Goal: Information Seeking & Learning: Learn about a topic

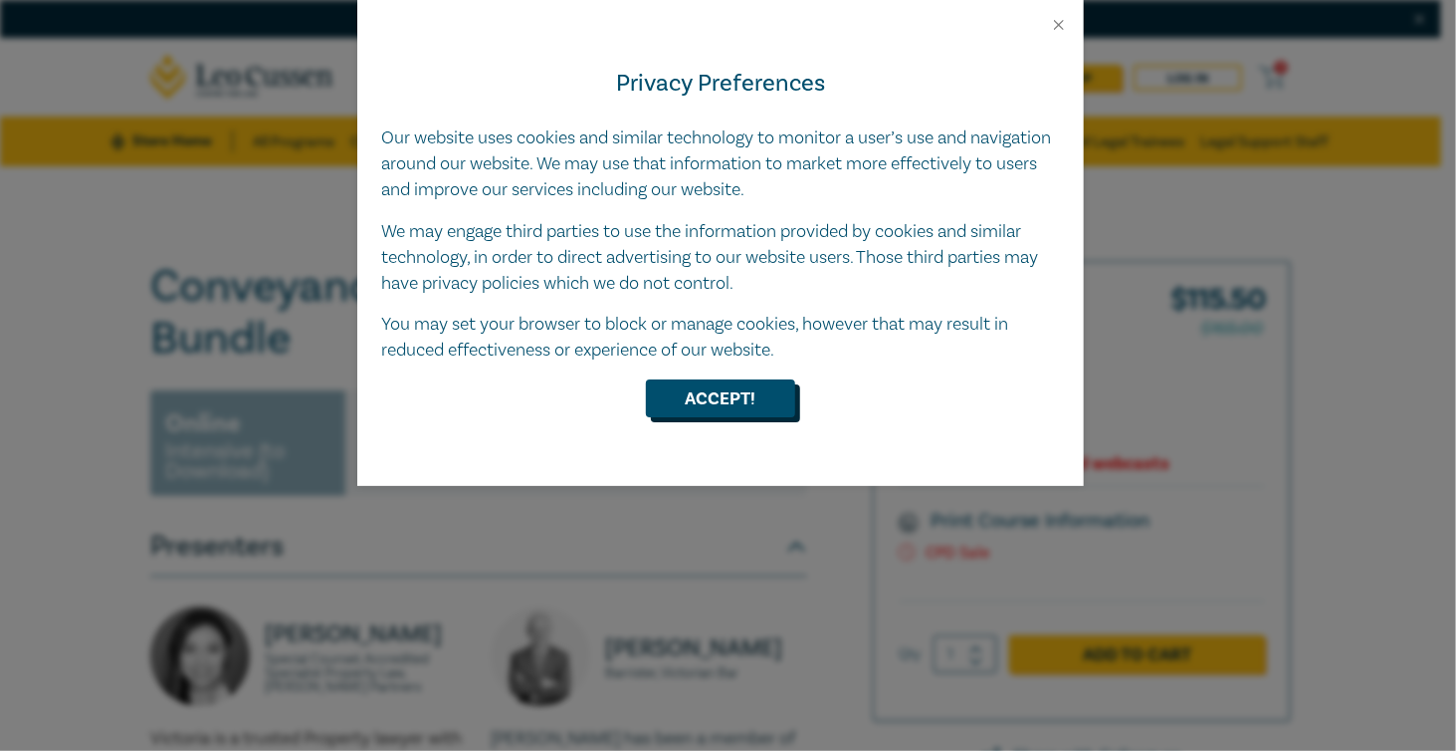
click at [711, 401] on button "Accept!" at bounding box center [720, 398] width 149 height 38
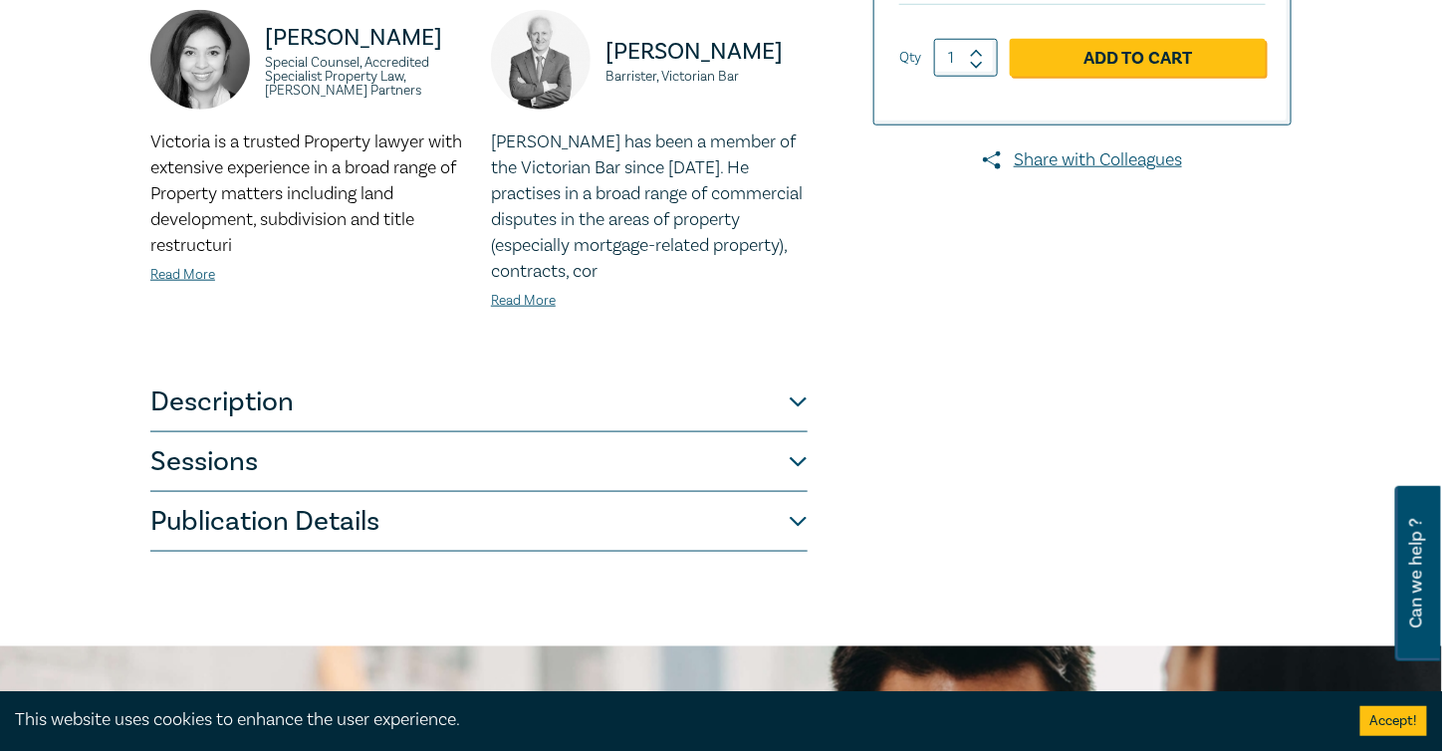
scroll to position [597, 0]
click at [806, 396] on button "Description" at bounding box center [478, 401] width 657 height 60
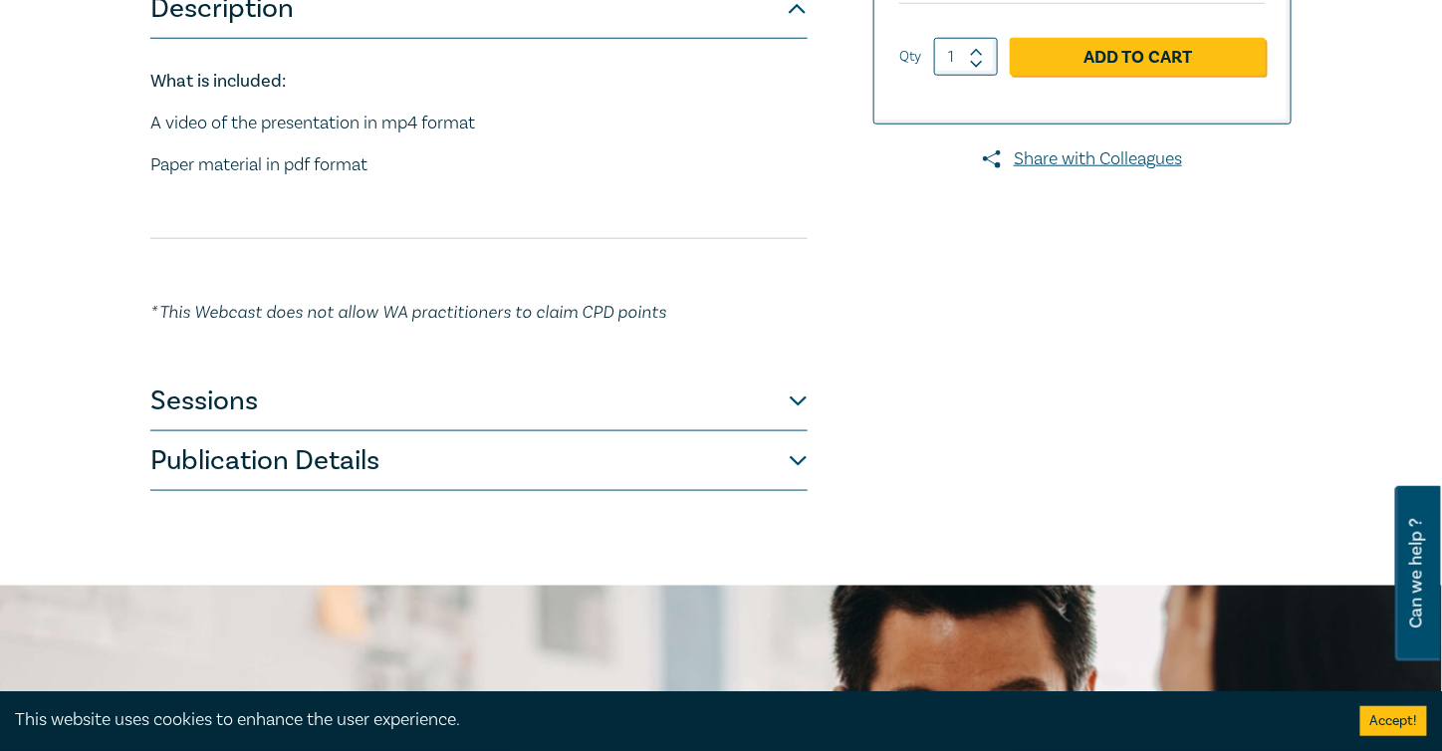
click at [797, 403] on button "Sessions" at bounding box center [478, 401] width 657 height 60
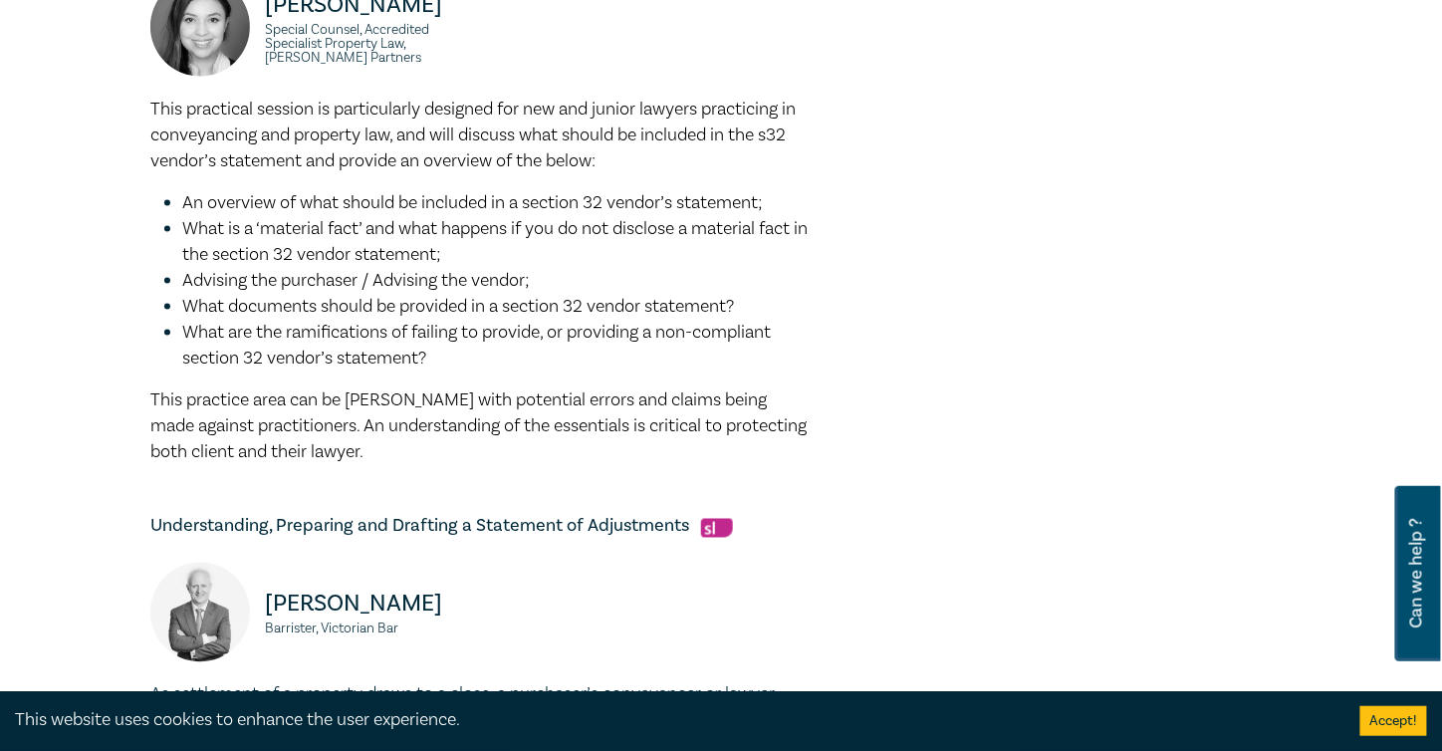
scroll to position [398, 0]
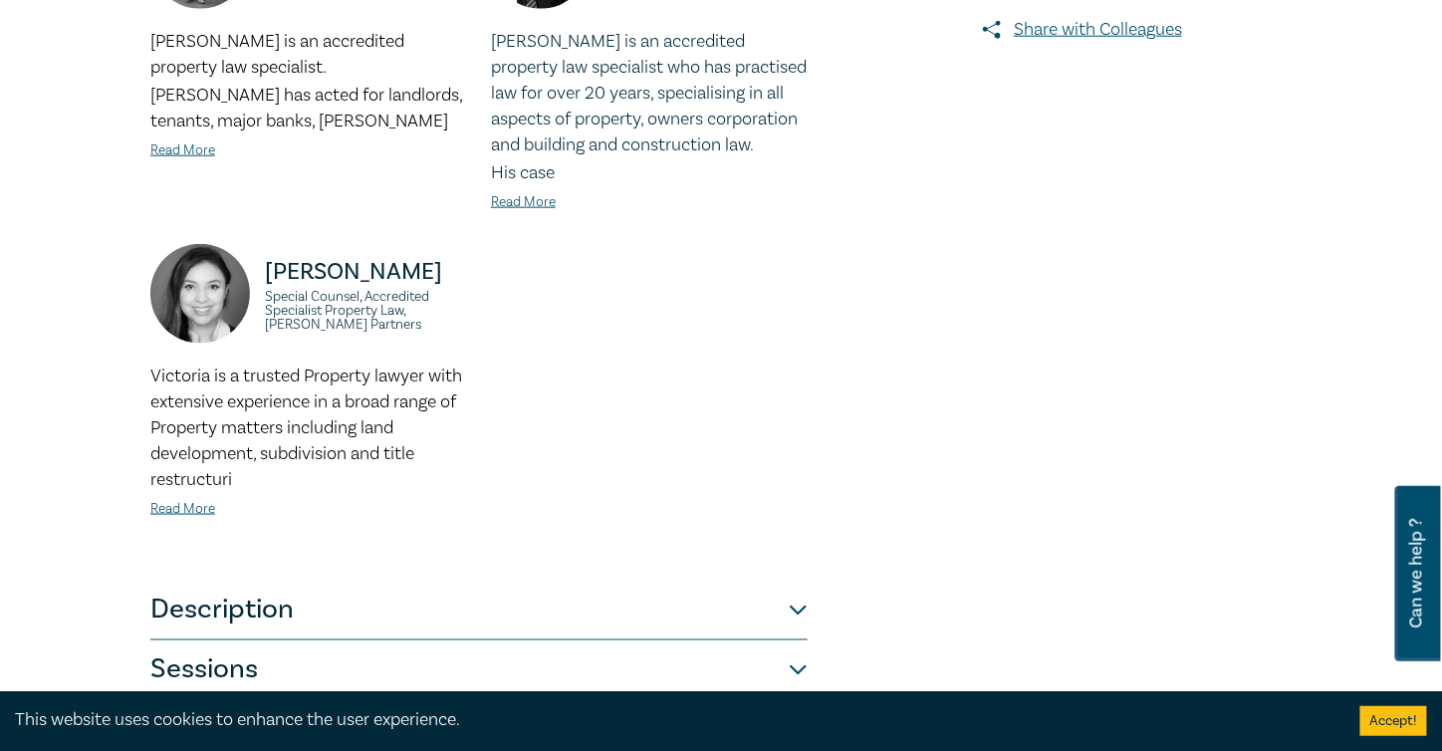
scroll to position [1195, 0]
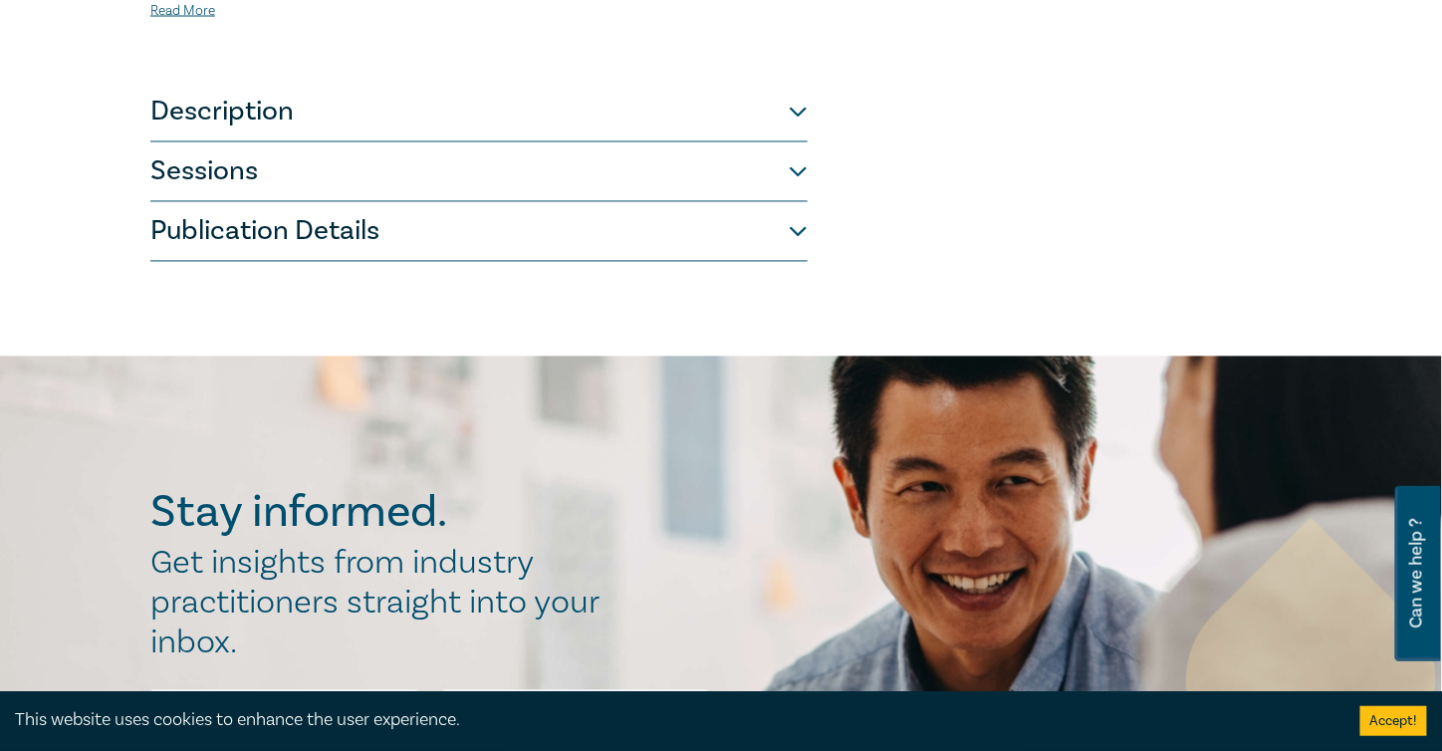
click at [801, 174] on button "Sessions" at bounding box center [478, 172] width 657 height 60
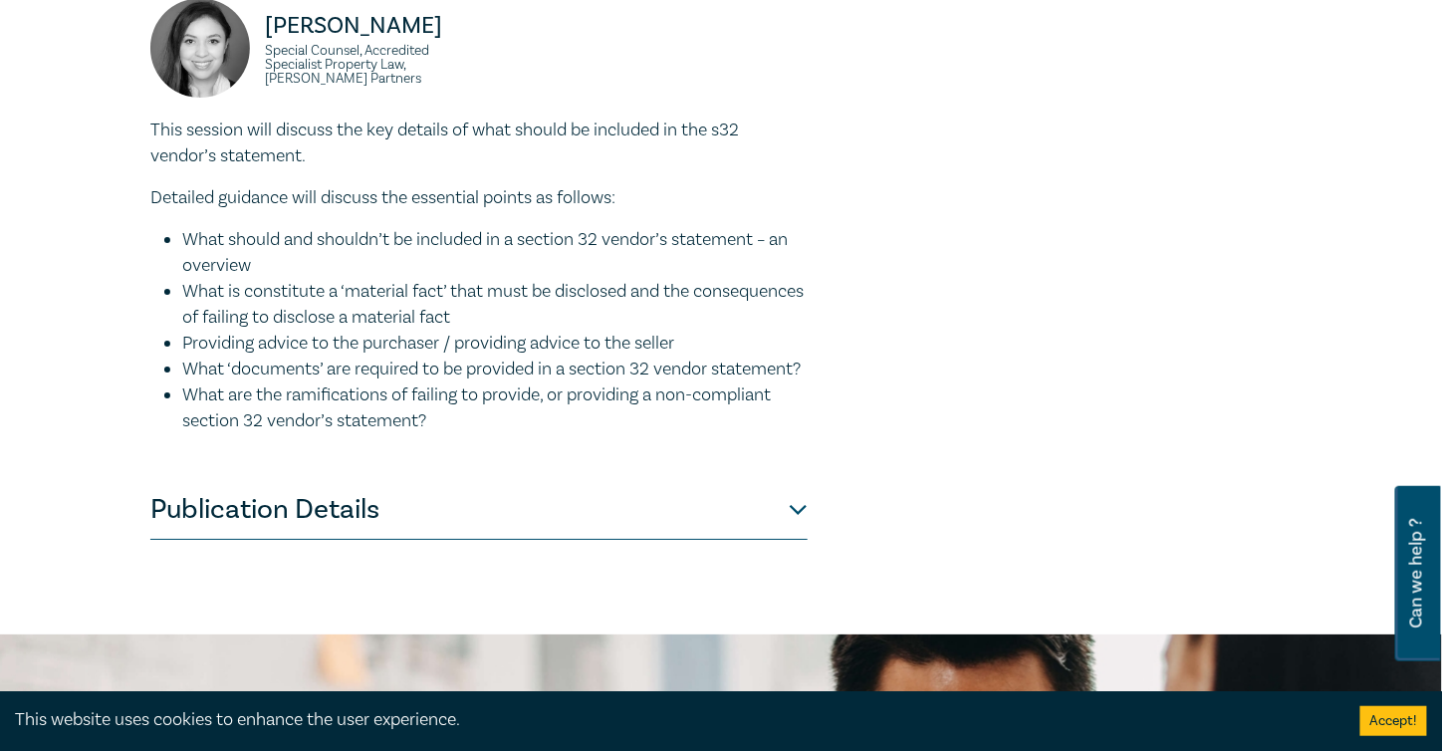
scroll to position [2083, 0]
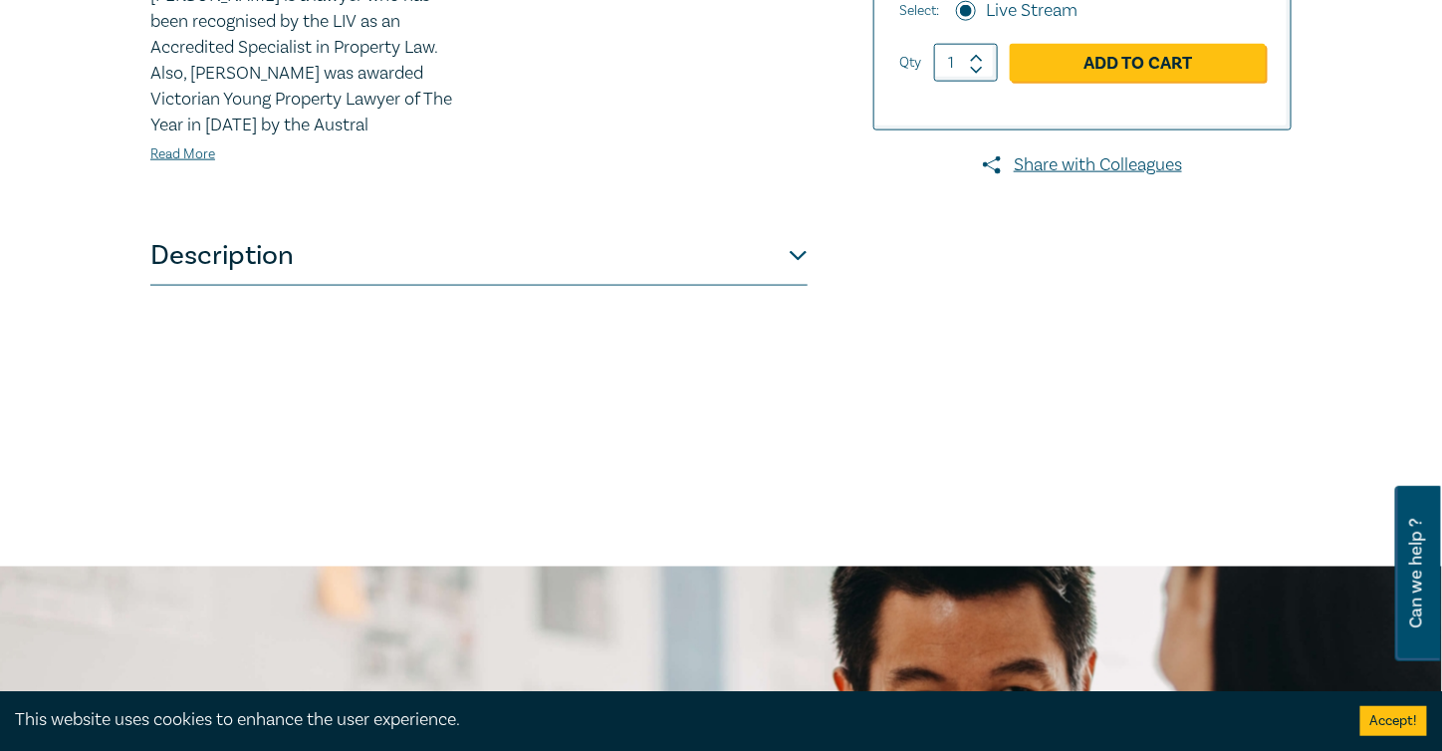
scroll to position [796, 0]
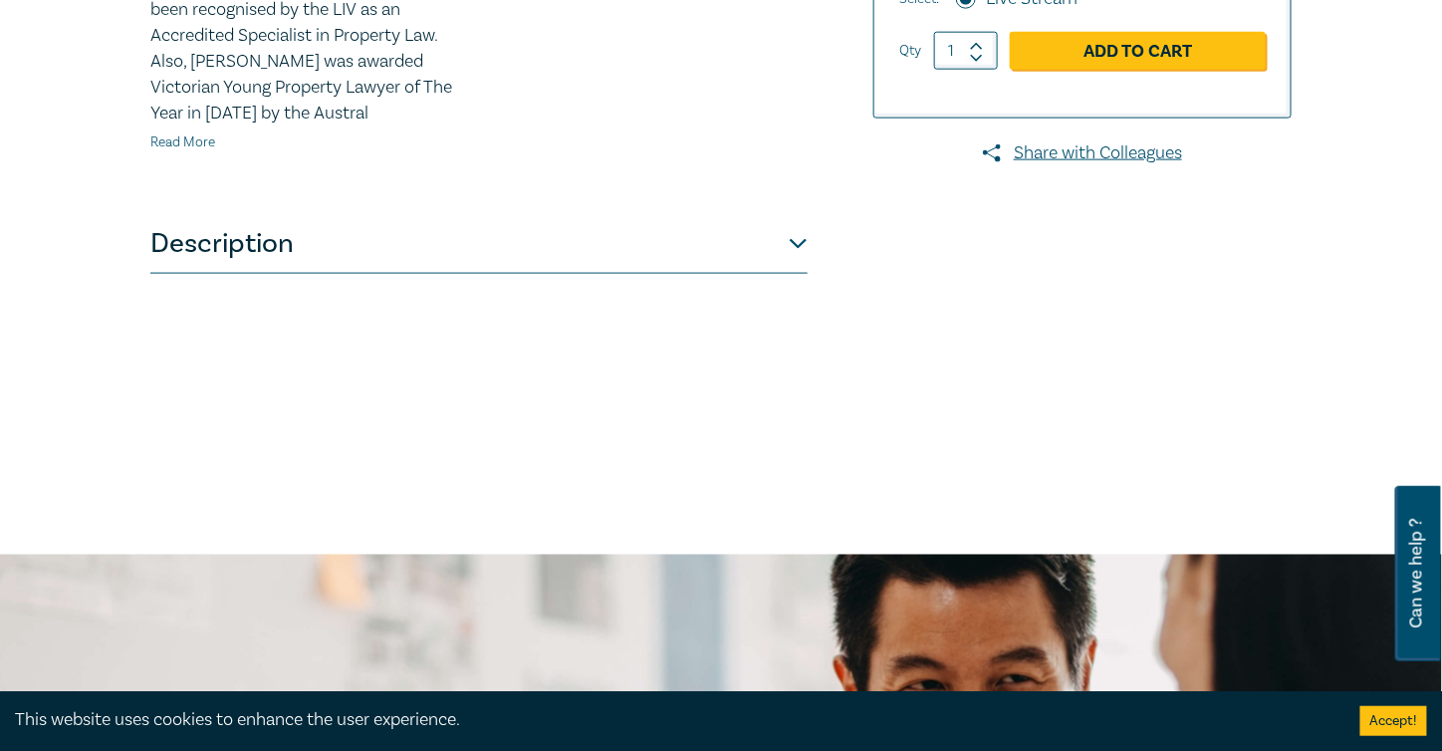
click at [192, 151] on link "Read More" at bounding box center [182, 142] width 65 height 18
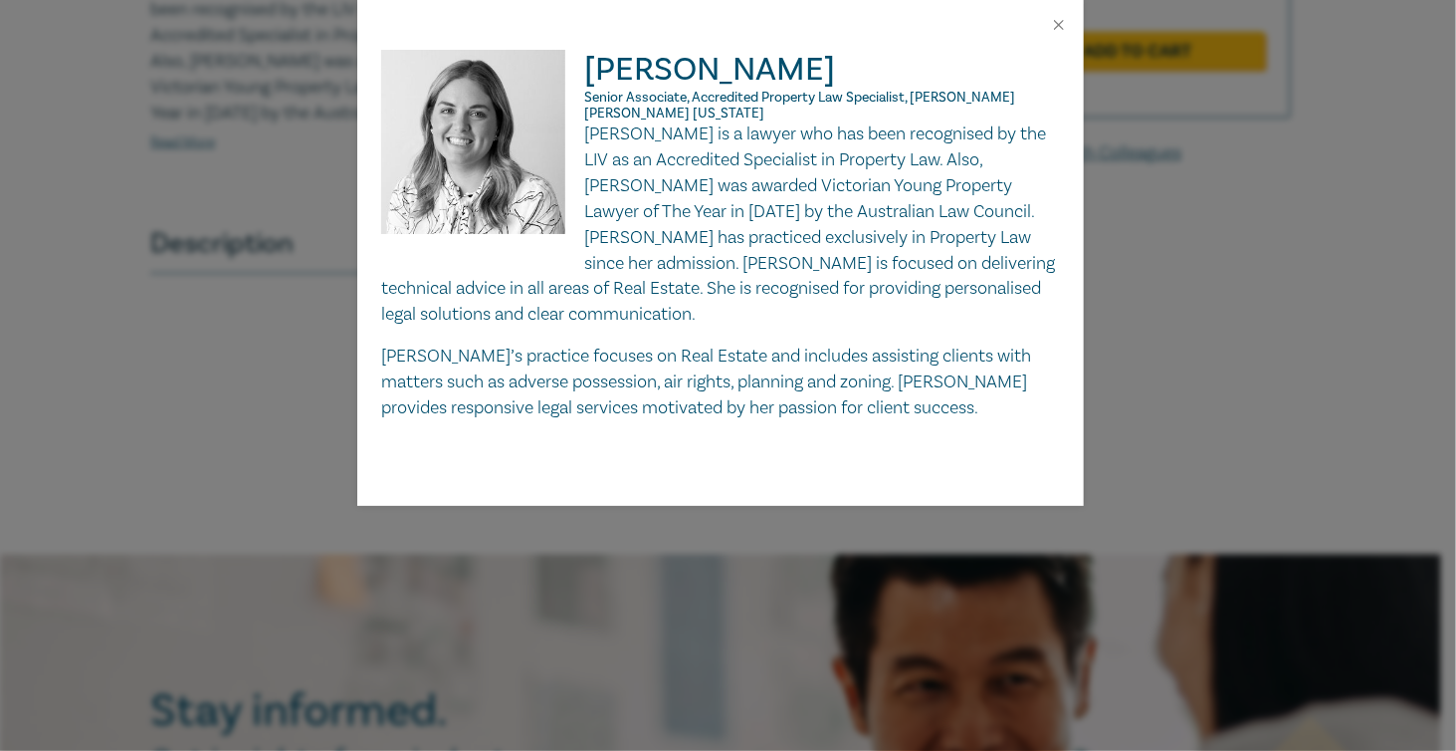
click at [265, 437] on div "Lydia Eastwood Senior Associate, Accredited Property Law Specialist, Redman Lyn…" at bounding box center [728, 375] width 1456 height 751
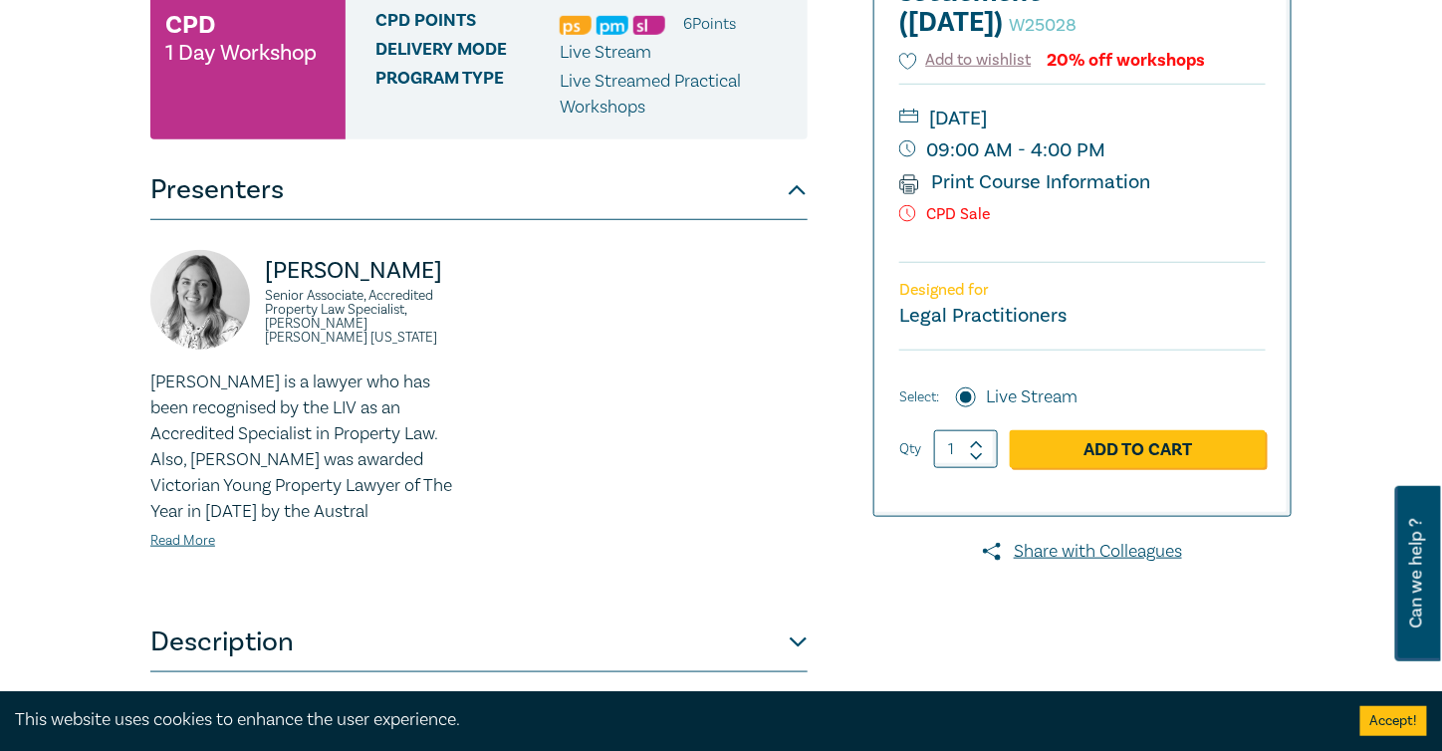
scroll to position [697, 0]
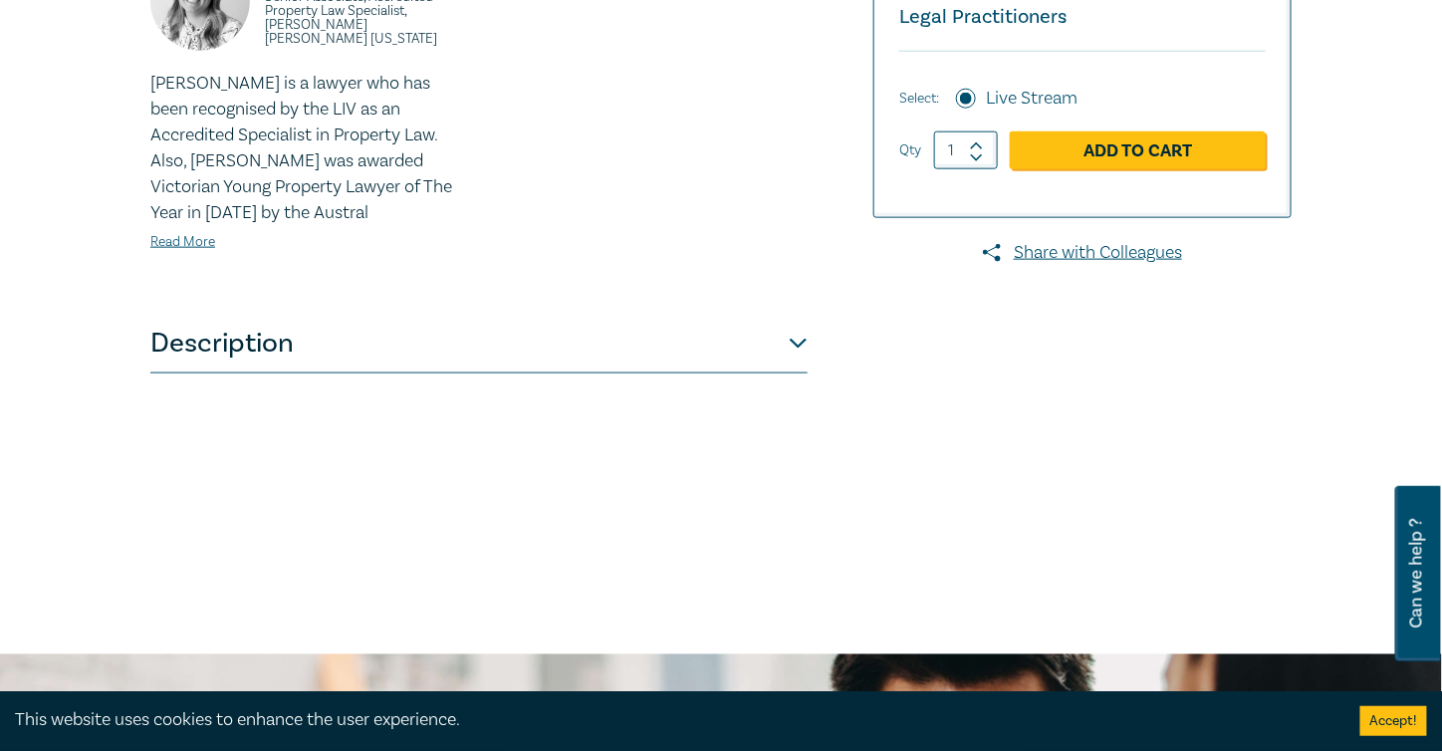
click at [797, 373] on button "Description" at bounding box center [478, 344] width 657 height 60
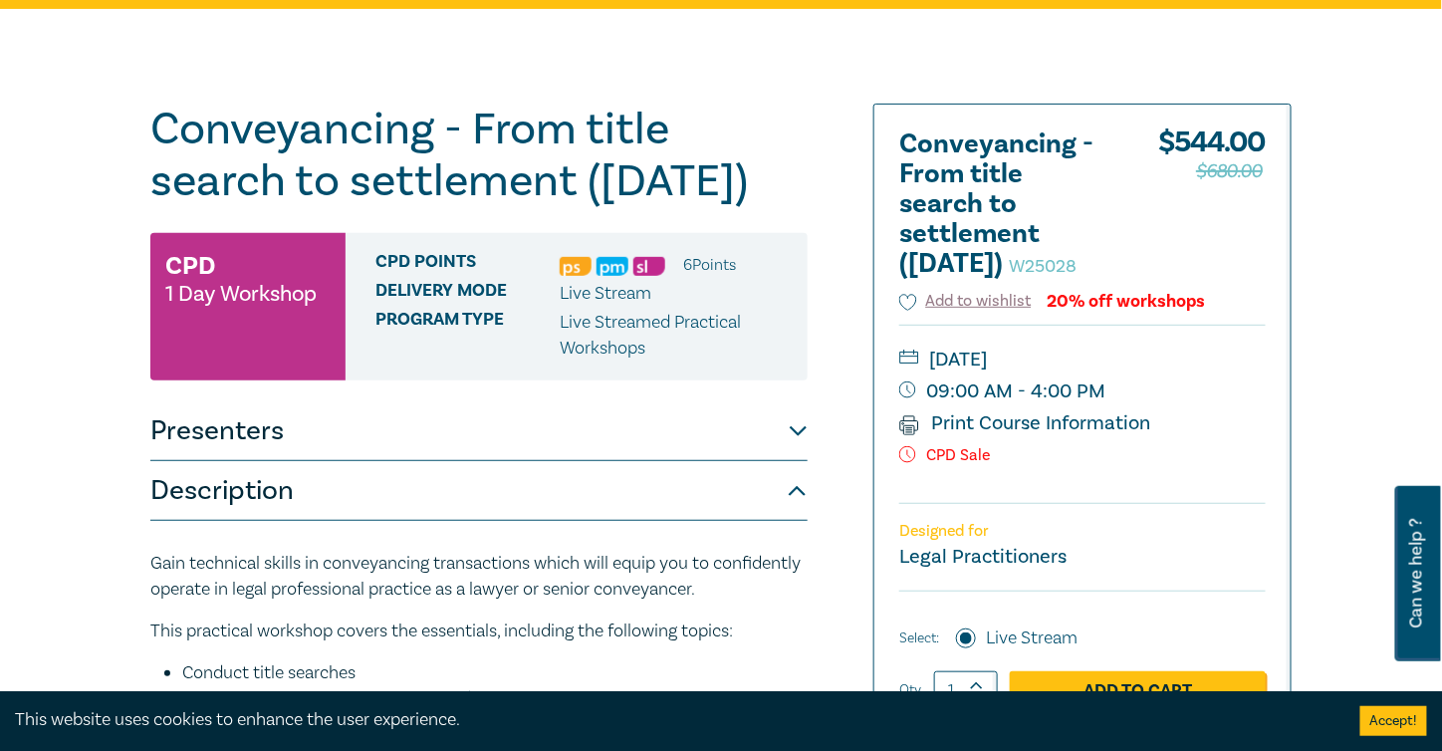
scroll to position [0, 0]
